Goal: Information Seeking & Learning: Learn about a topic

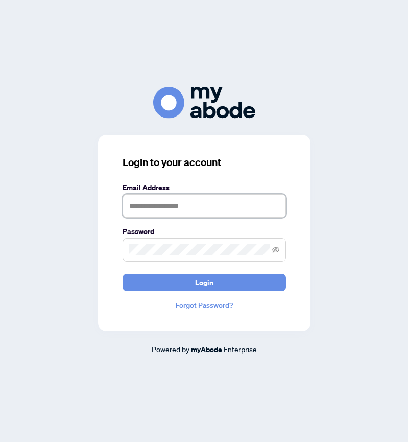
click at [146, 206] on input "text" at bounding box center [204, 205] width 163 height 23
type input "**********"
click at [275, 250] on icon "eye-invisible" at bounding box center [275, 249] width 7 height 6
click at [275, 250] on icon "eye" at bounding box center [275, 249] width 7 height 7
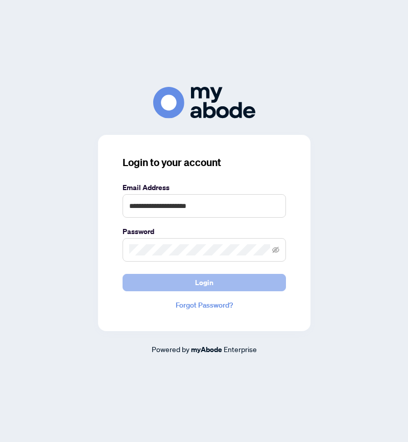
click at [208, 282] on span "Login" at bounding box center [204, 282] width 18 height 16
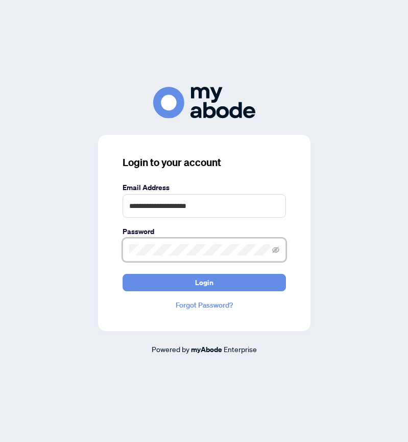
click at [126, 252] on span at bounding box center [204, 249] width 163 height 23
click at [276, 249] on icon "eye-invisible" at bounding box center [275, 249] width 7 height 6
click at [277, 250] on icon "eye" at bounding box center [275, 249] width 7 height 7
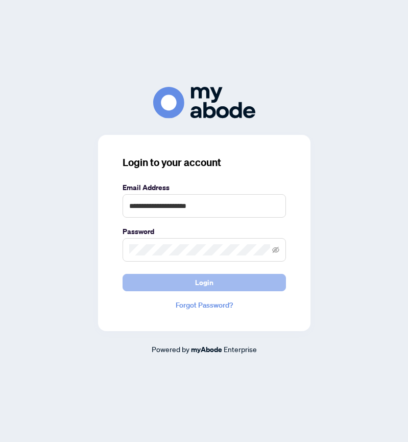
click at [205, 282] on span "Login" at bounding box center [204, 282] width 18 height 16
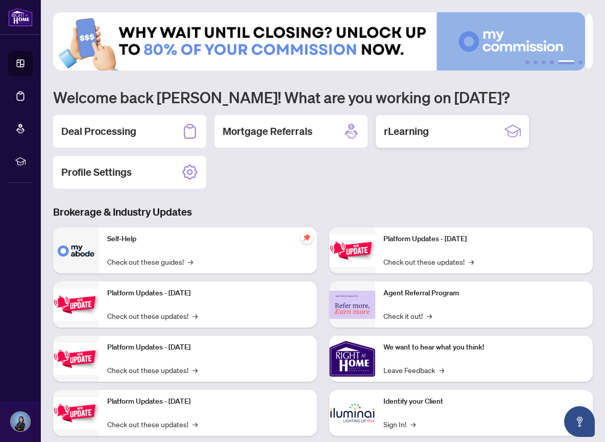
click at [397, 129] on h2 "rLearning" at bounding box center [406, 131] width 45 height 14
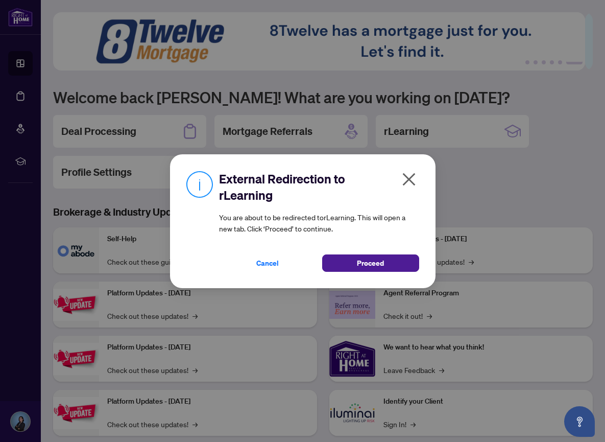
click at [407, 176] on icon "close" at bounding box center [409, 179] width 16 height 16
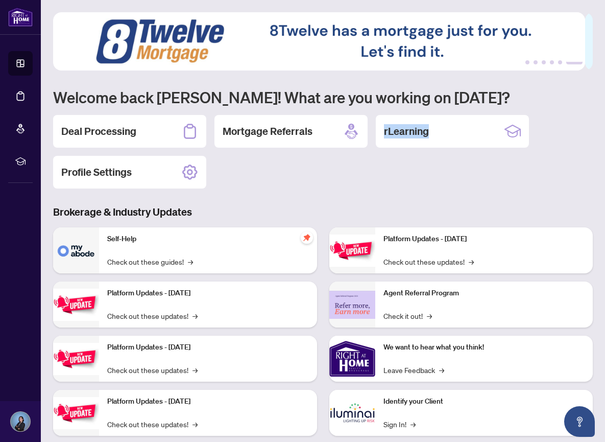
click at [407, 176] on div "Deal Processing Mortgage Referrals rLearning Profile Settings" at bounding box center [323, 152] width 540 height 74
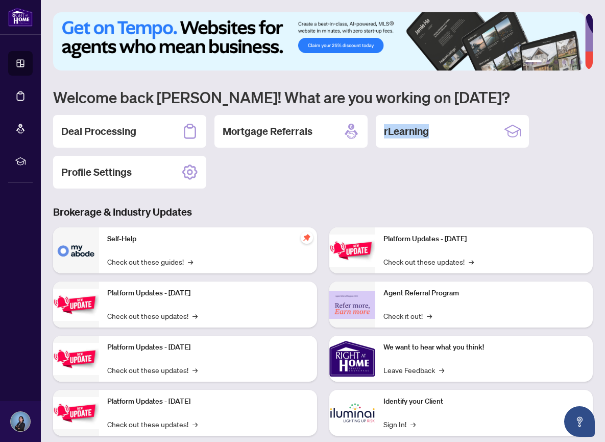
scroll to position [21, 0]
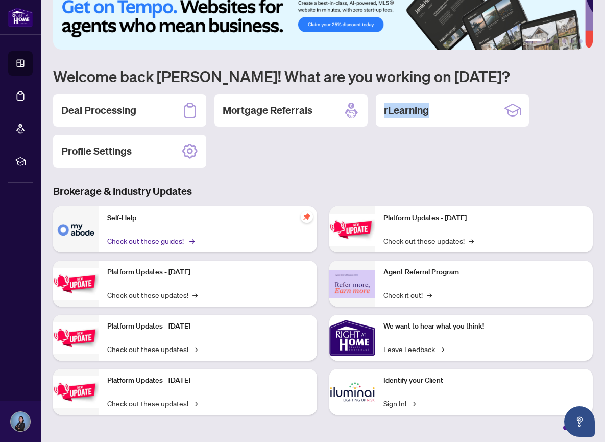
click at [151, 240] on link "Check out these guides! →" at bounding box center [150, 240] width 86 height 11
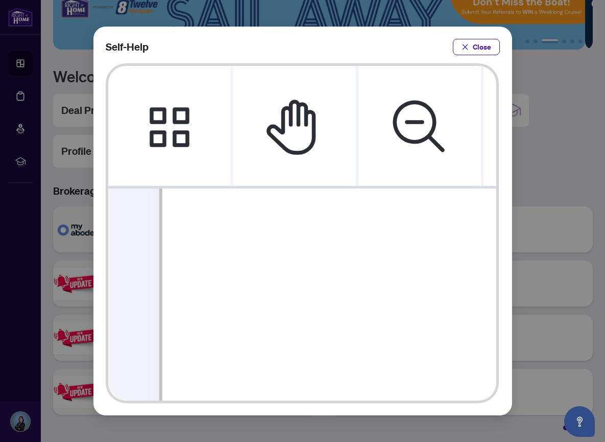
scroll to position [460, 0]
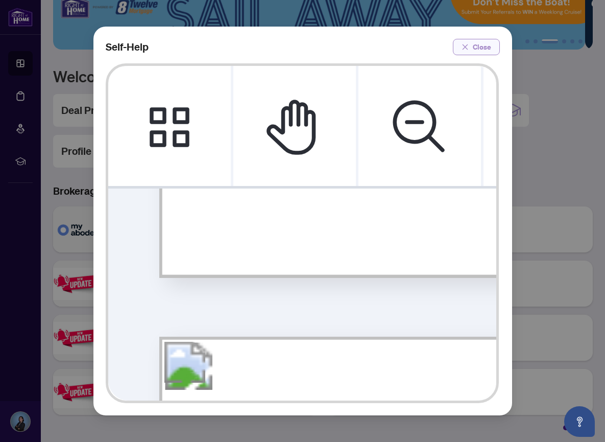
click at [408, 43] on span "Close" at bounding box center [482, 47] width 18 height 16
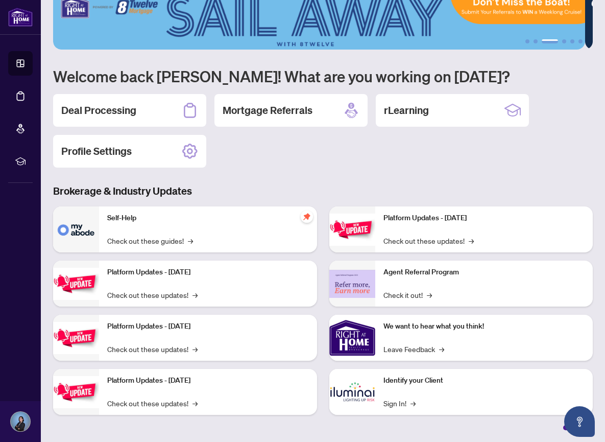
click at [408, 217] on p "Platform Updates - June 23, 2025" at bounding box center [485, 217] width 202 height 11
click at [360, 230] on img at bounding box center [352, 229] width 46 height 32
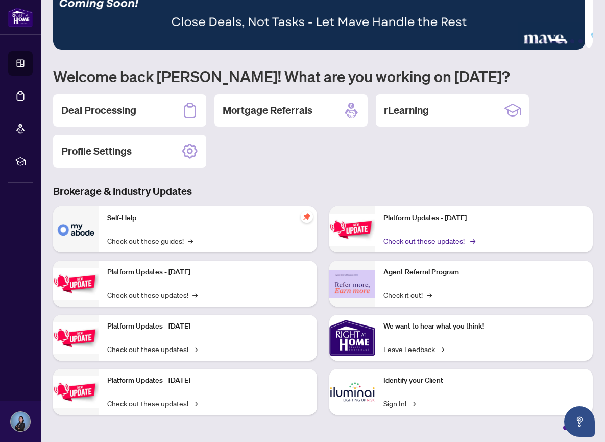
click at [408, 239] on link "Check out these updates! →" at bounding box center [429, 240] width 90 height 11
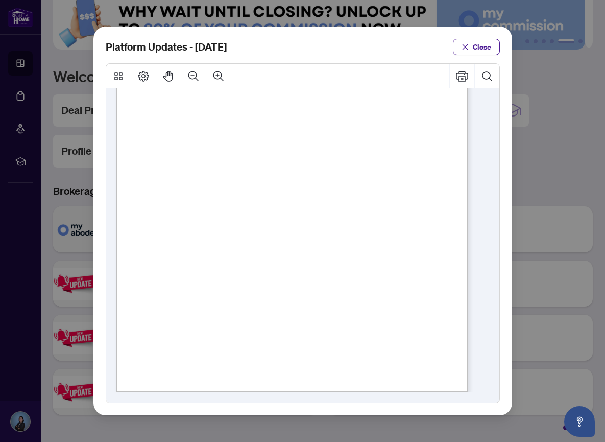
scroll to position [215, 0]
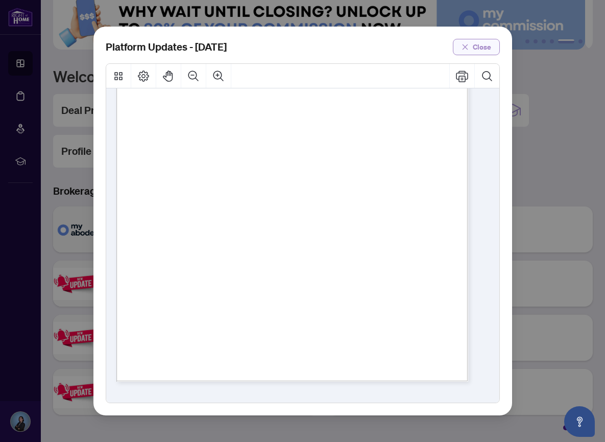
click at [408, 44] on span "Close" at bounding box center [482, 47] width 18 height 16
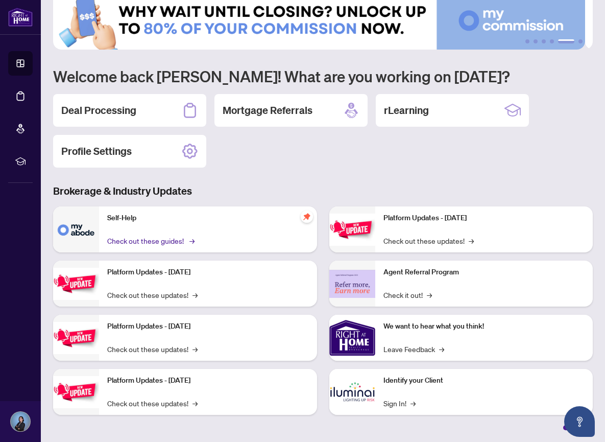
click at [160, 239] on link "Check out these guides! →" at bounding box center [150, 240] width 86 height 11
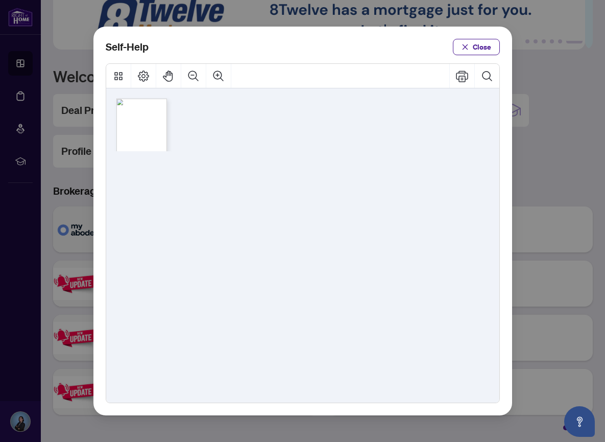
click at [139, 112] on span "How to Delete a Draft Transaction (" at bounding box center [136, 113] width 22 height 2
click at [138, 121] on span "How to Input Builder Deal Commission (" at bounding box center [138, 119] width 26 height 2
click at [142, 125] on span "How to Input Referral Commission (" at bounding box center [137, 126] width 25 height 2
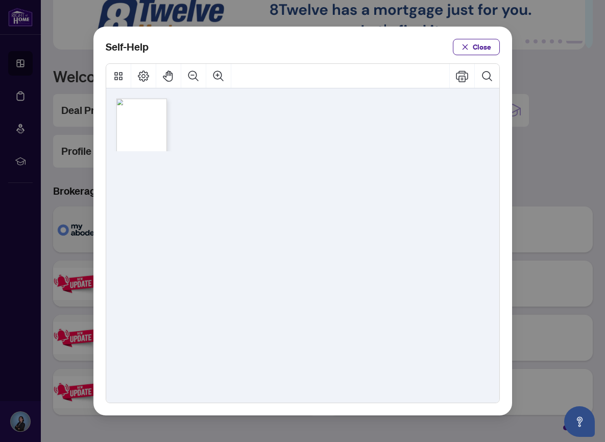
drag, startPoint x: 142, startPoint y: 125, endPoint x: 135, endPoint y: 130, distance: 9.5
click at [135, 130] on span "How to Manage Document Tags (" at bounding box center [135, 129] width 21 height 2
click at [122, 77] on icon "Thumbnails" at bounding box center [118, 76] width 8 height 8
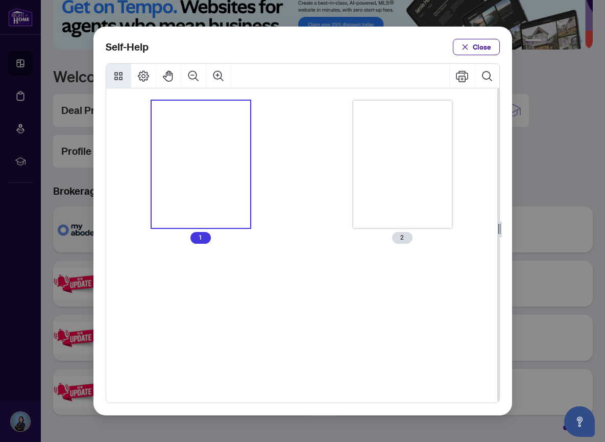
scroll to position [486, 0]
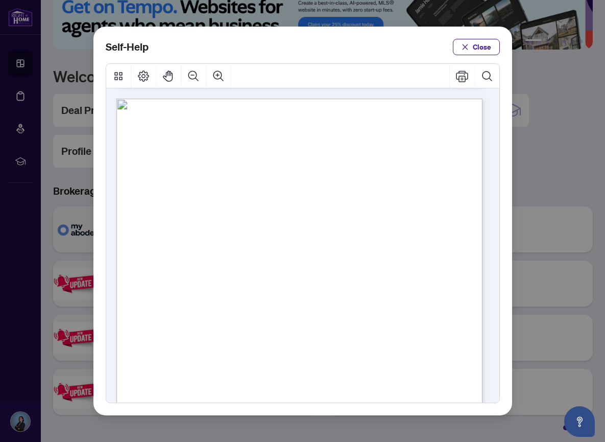
click at [408, 161] on div "● How to Submit a Listing Cancellation ( PDF ) ● How to Submit a Listing Suspen…" at bounding box center [330, 376] width 429 height 555
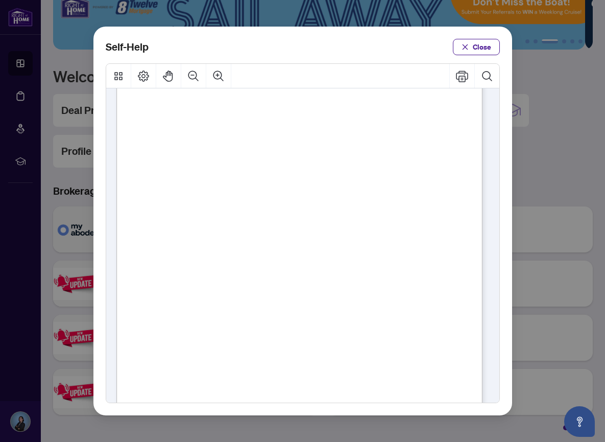
scroll to position [2, 0]
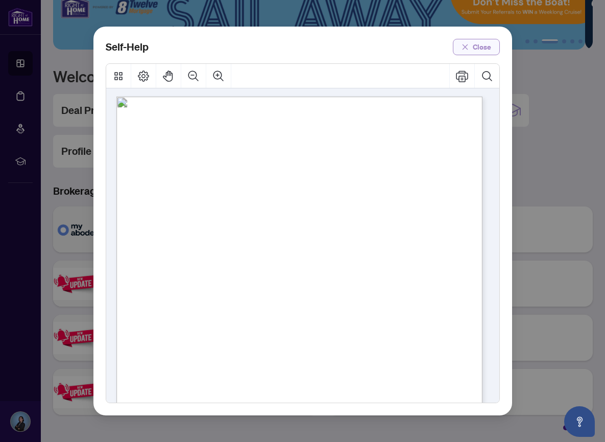
click at [408, 44] on span "Close" at bounding box center [482, 47] width 18 height 16
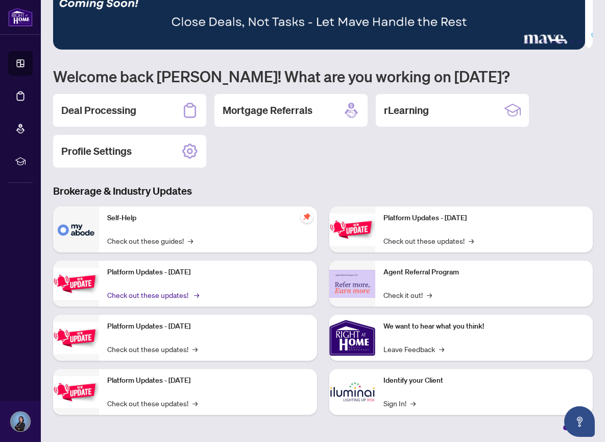
click at [152, 290] on link "Check out these updates! →" at bounding box center [152, 294] width 90 height 11
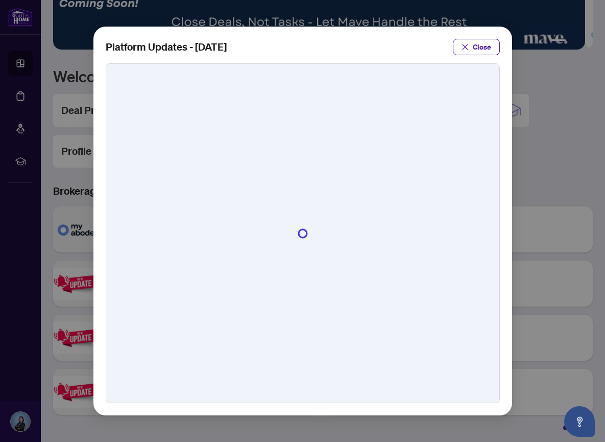
click at [152, 290] on div at bounding box center [302, 233] width 393 height 339
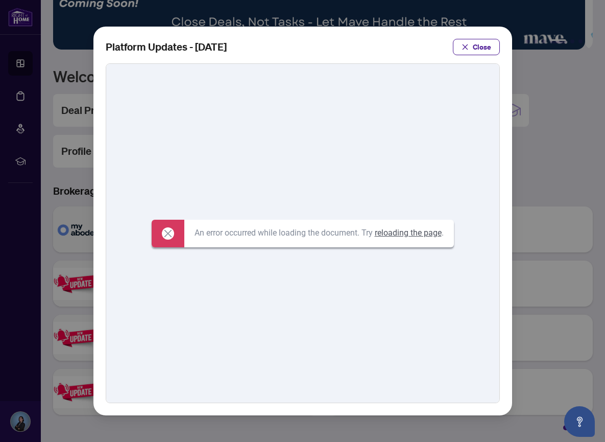
click at [408, 44] on span "Close" at bounding box center [482, 47] width 18 height 16
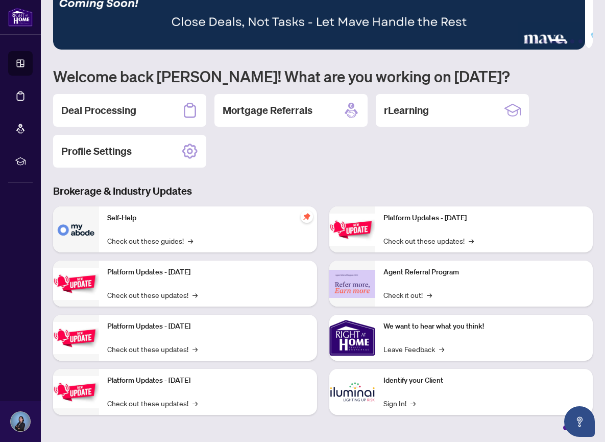
click at [159, 328] on p "Platform Updates - July 21, 2025" at bounding box center [208, 326] width 202 height 11
click at [160, 328] on p "Platform Updates - July 21, 2025" at bounding box center [208, 326] width 202 height 11
drag, startPoint x: 160, startPoint y: 328, endPoint x: 151, endPoint y: 350, distance: 23.3
click at [151, 350] on link "Check out these updates! →" at bounding box center [152, 348] width 90 height 11
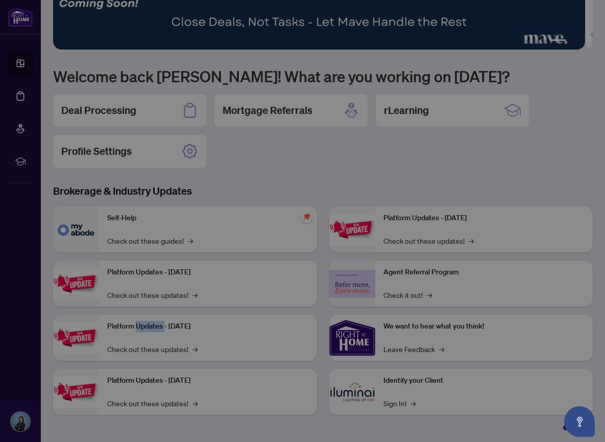
click at [151, 350] on div at bounding box center [302, 233] width 393 height 339
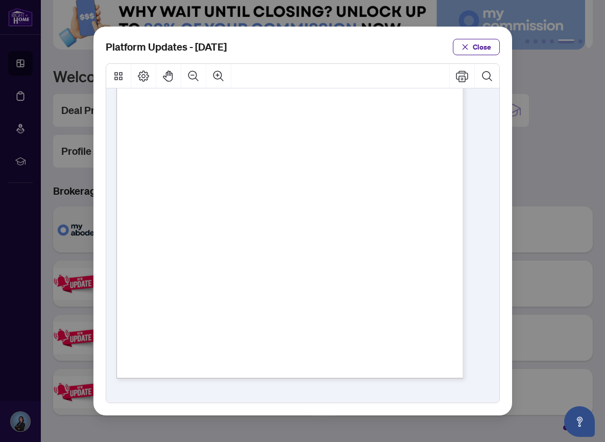
scroll to position [170, 0]
click at [408, 47] on span "Close" at bounding box center [482, 47] width 18 height 16
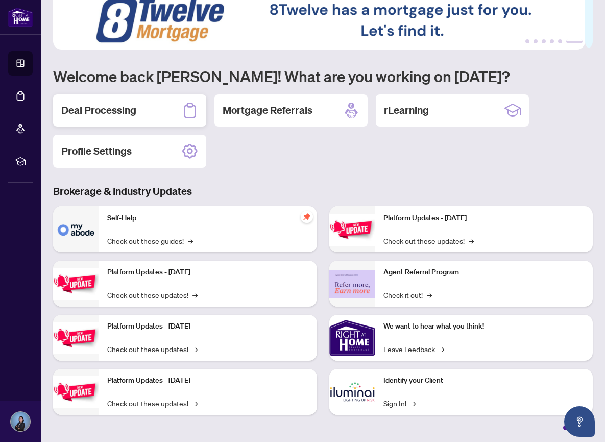
click at [112, 111] on h2 "Deal Processing" at bounding box center [98, 110] width 75 height 14
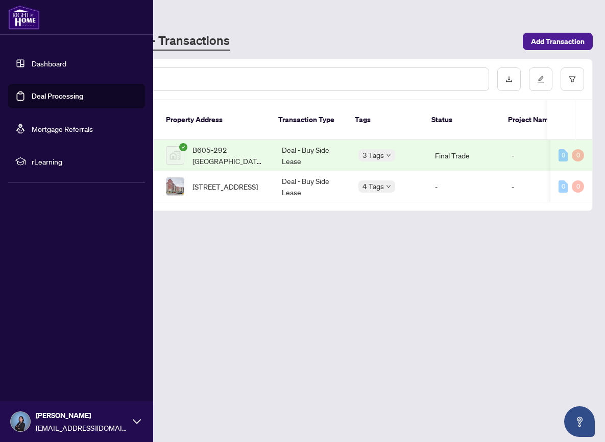
click at [52, 62] on link "Dashboard" at bounding box center [49, 63] width 35 height 9
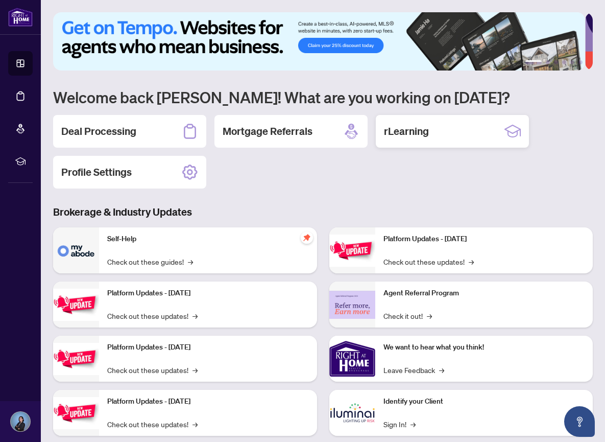
click at [399, 130] on h2 "rLearning" at bounding box center [406, 131] width 45 height 14
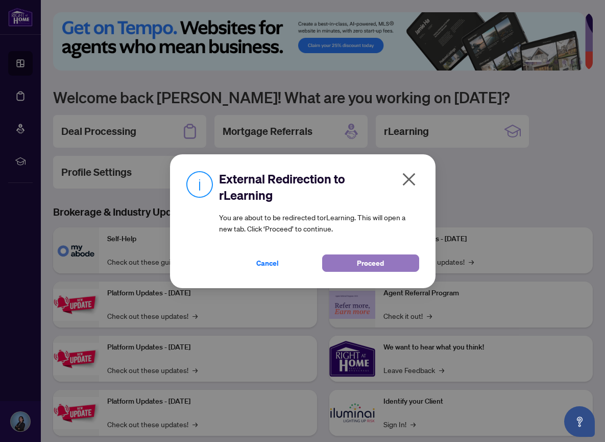
click at [377, 261] on span "Proceed" at bounding box center [370, 263] width 27 height 16
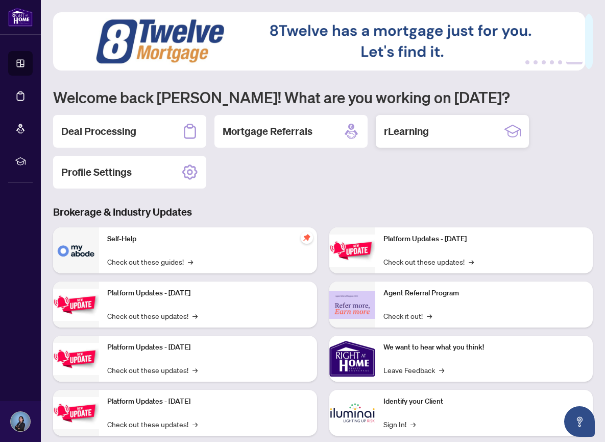
click at [408, 134] on h2 "rLearning" at bounding box center [406, 131] width 45 height 14
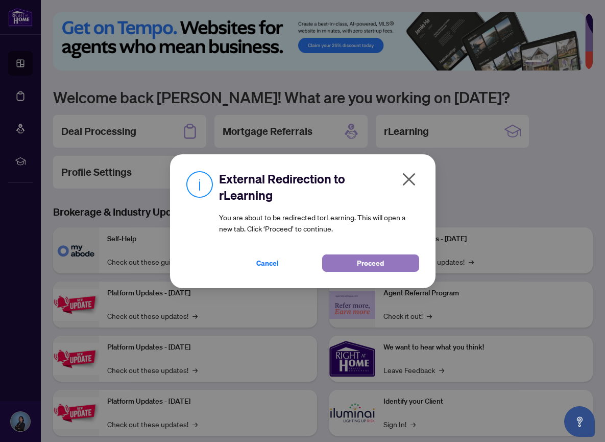
click at [378, 264] on span "Proceed" at bounding box center [370, 263] width 27 height 16
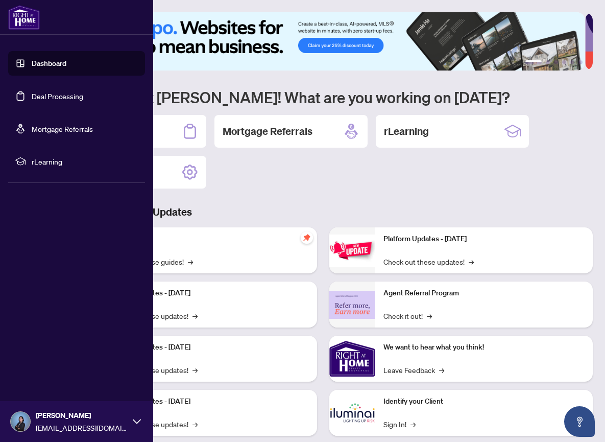
click at [135, 419] on icon at bounding box center [137, 421] width 8 height 8
click at [43, 357] on span "Logout" at bounding box center [41, 360] width 23 height 16
